Goal: Task Accomplishment & Management: Manage account settings

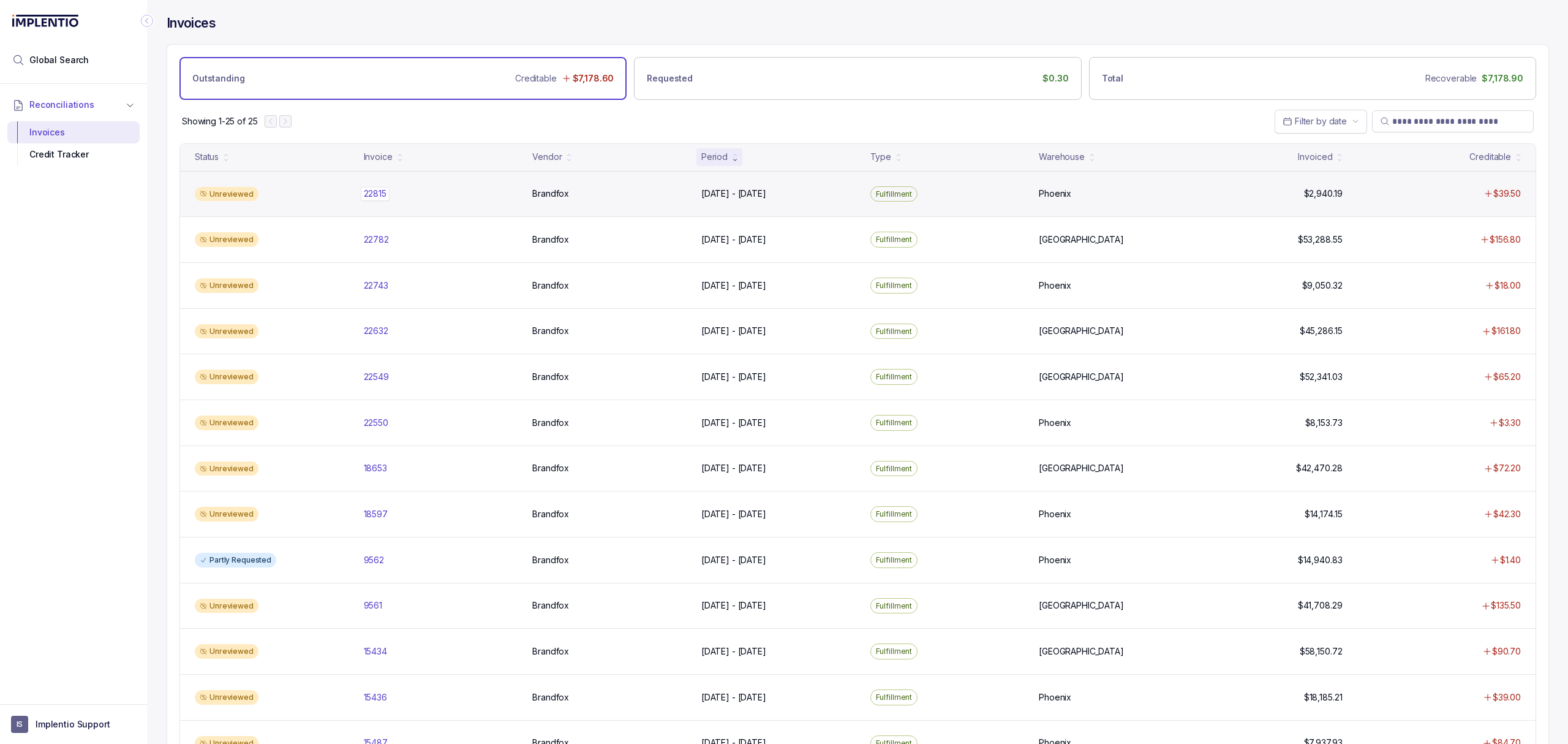
click at [378, 200] on p "22815" at bounding box center [375, 194] width 29 height 14
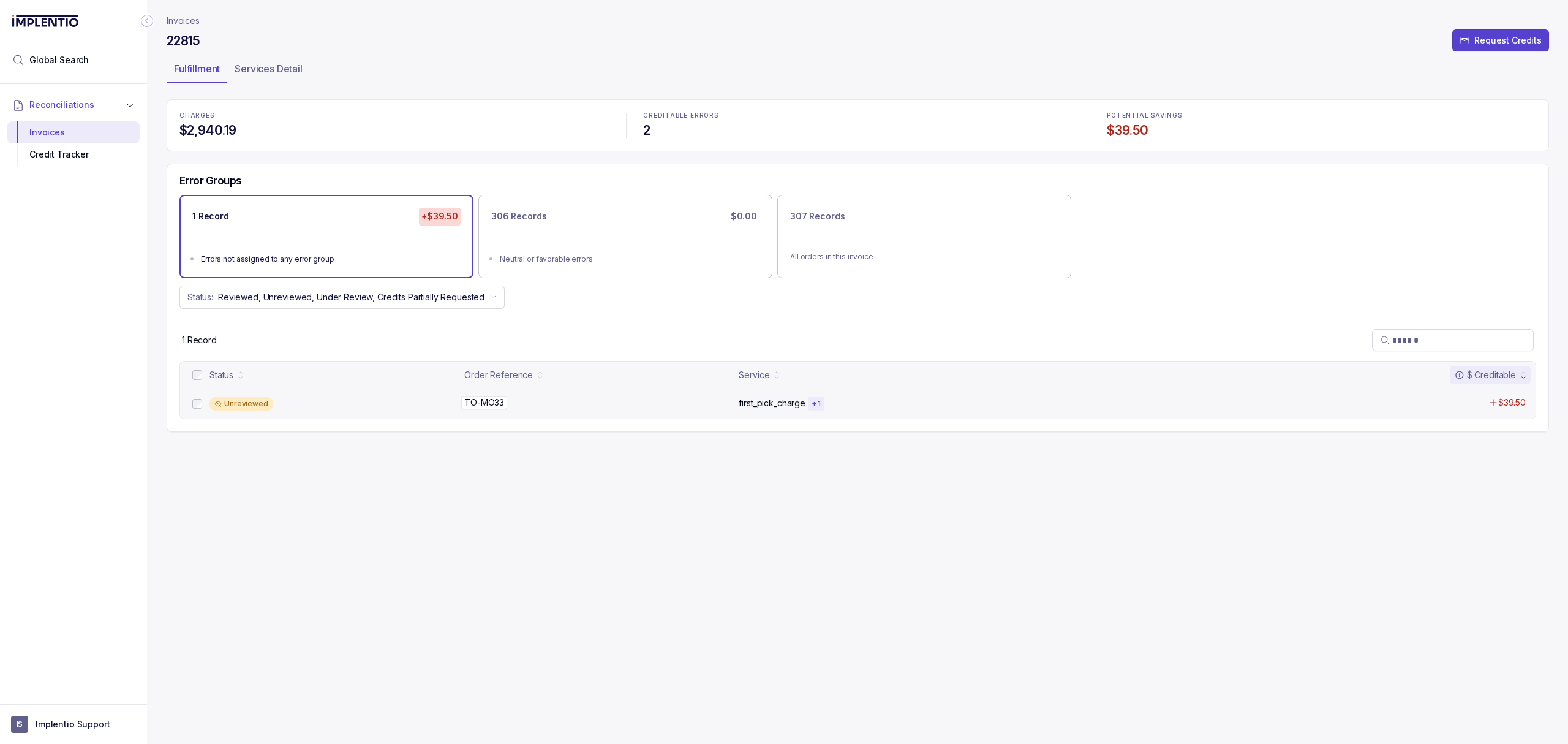
click at [485, 410] on p "TO-MO33" at bounding box center [484, 402] width 46 height 14
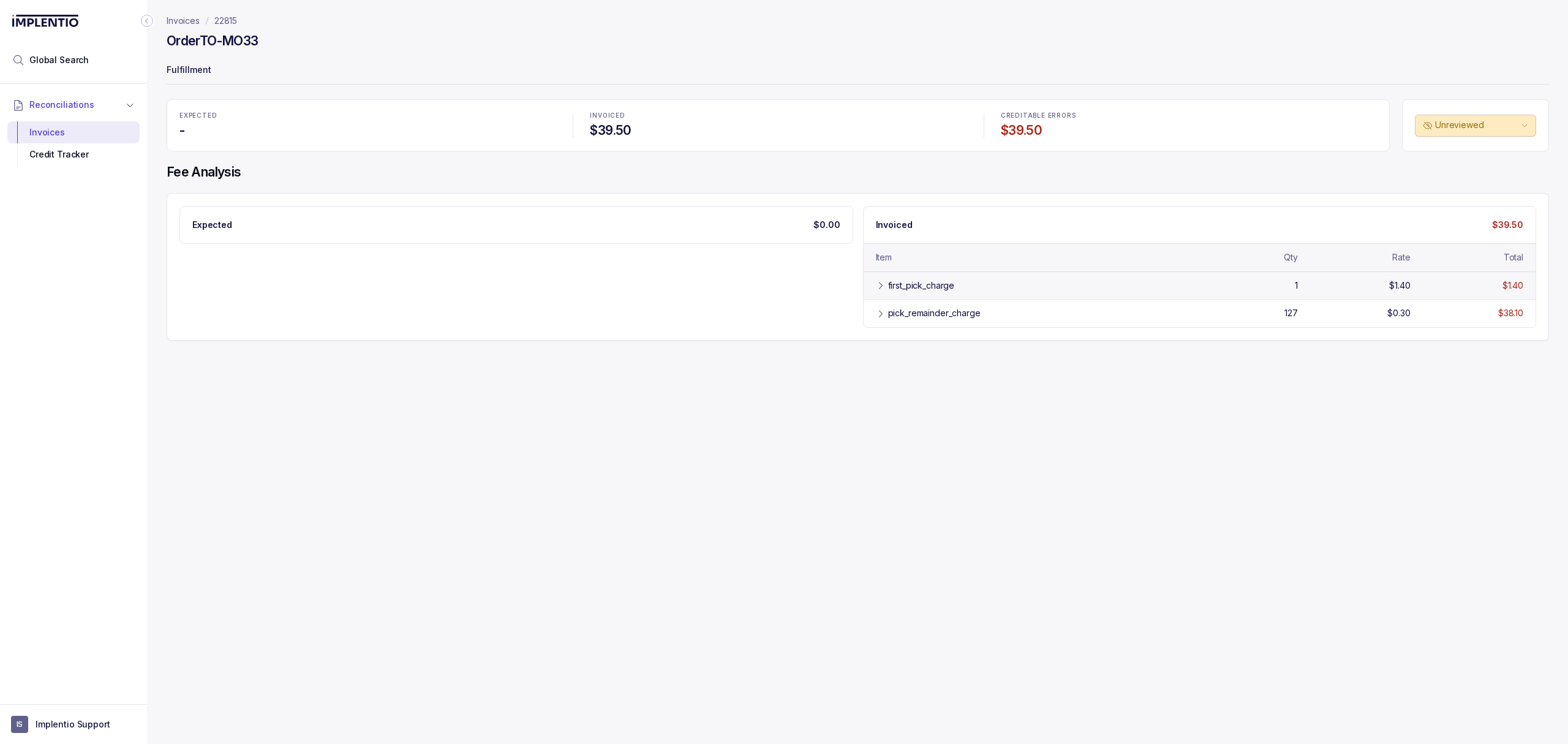
click at [920, 287] on div "first_pick_charge" at bounding box center [922, 285] width 67 height 12
click at [917, 345] on div "pick_remainder_charge" at bounding box center [934, 341] width 92 height 12
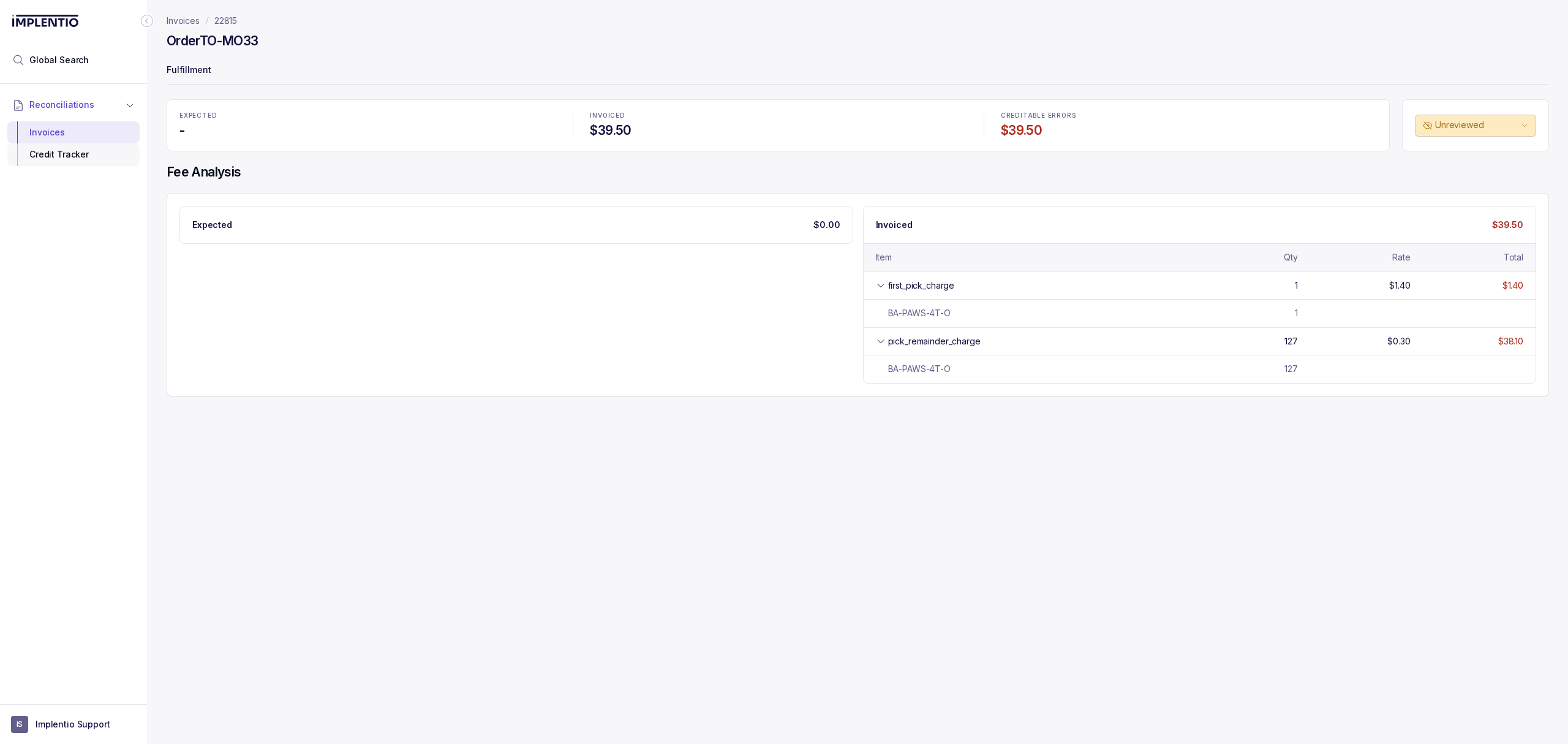
click at [60, 152] on div "Credit Tracker" at bounding box center [73, 154] width 113 height 22
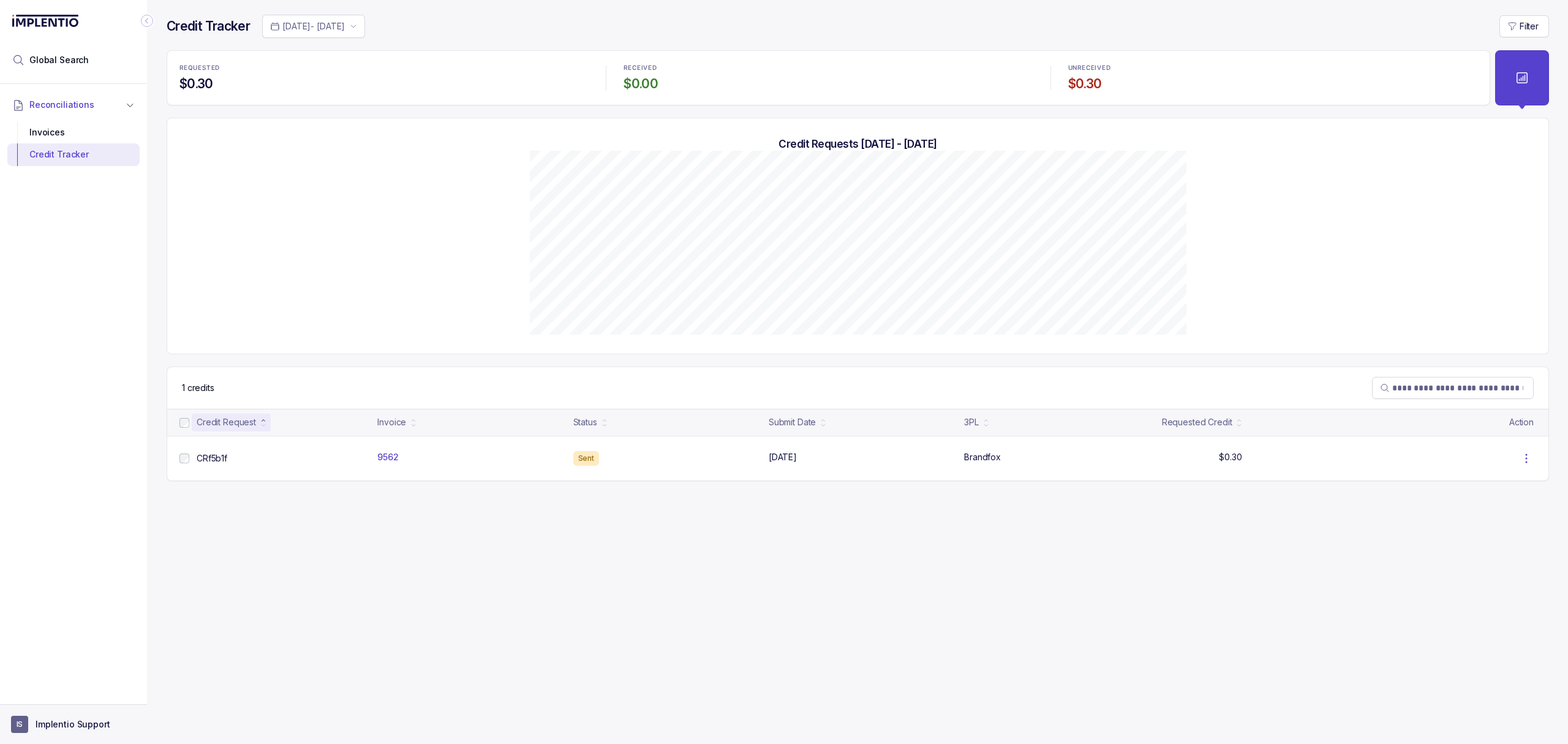
click at [72, 715] on aside "IS Implentio Support" at bounding box center [73, 724] width 147 height 40
click at [64, 729] on p "Implentio Support" at bounding box center [73, 724] width 75 height 12
click at [57, 702] on p "Logout" at bounding box center [80, 697] width 101 height 12
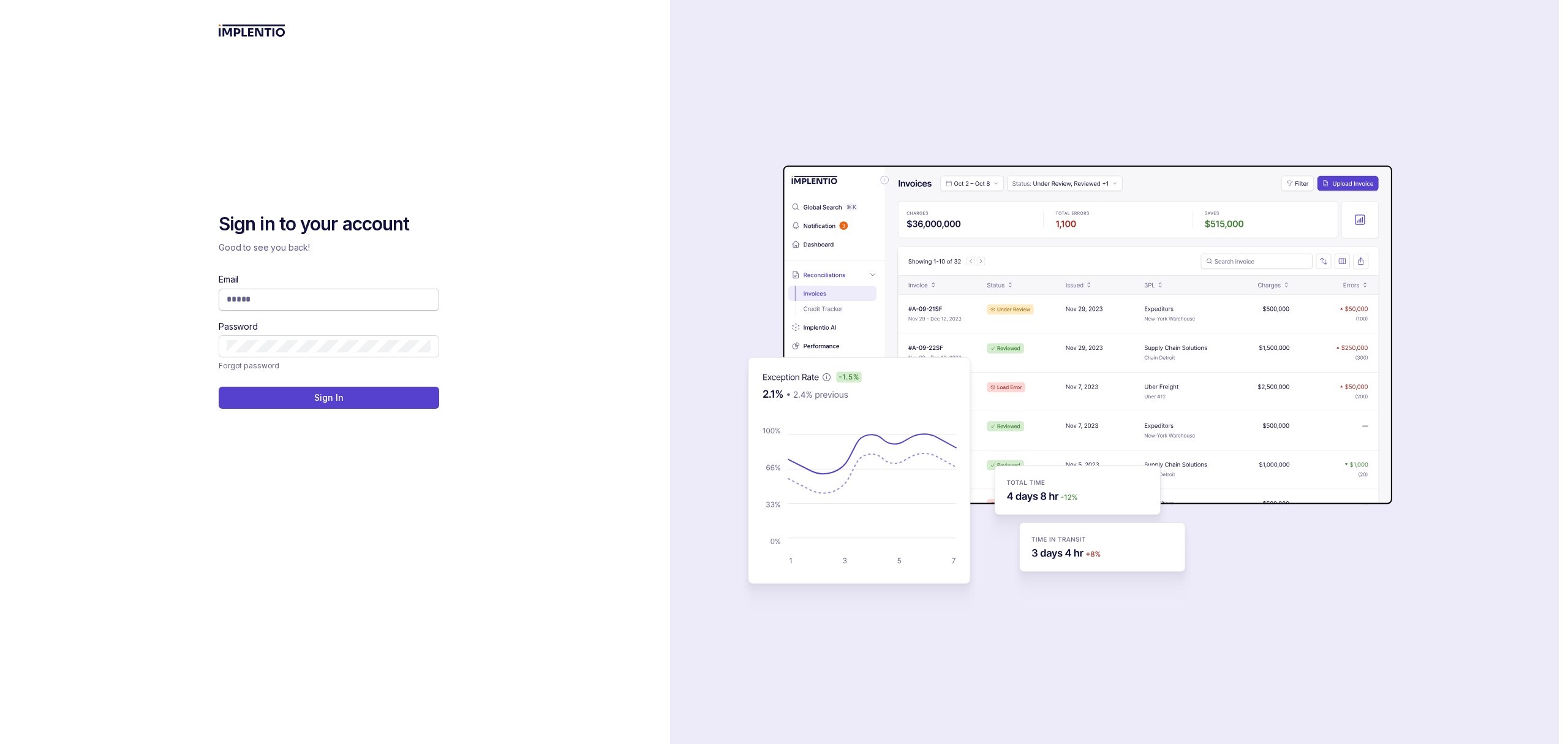
click at [353, 300] on input "Email" at bounding box center [328, 299] width 205 height 12
click at [461, 179] on div "Sign in to your account Good to see you back! Email Password Forgot password Si…" at bounding box center [335, 372] width 670 height 744
click at [281, 298] on input "Email" at bounding box center [328, 299] width 205 height 12
type input "**********"
